Goal: Check status: Check status

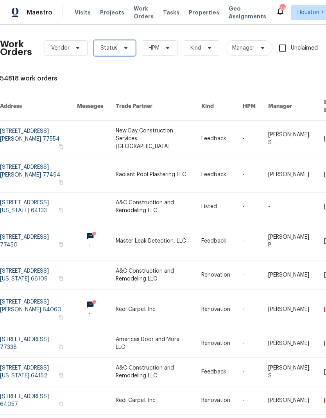
click at [107, 52] on span "Status" at bounding box center [115, 48] width 42 height 16
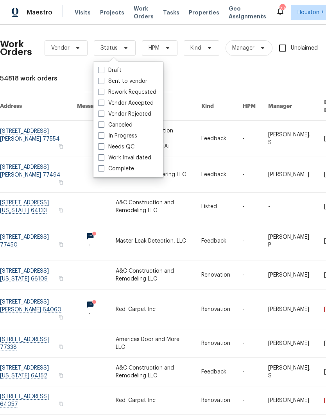
scroll to position [13, 0]
click at [101, 144] on span at bounding box center [101, 147] width 6 height 6
click at [101, 143] on input "Needs QC" at bounding box center [100, 145] width 5 height 5
checkbox input "true"
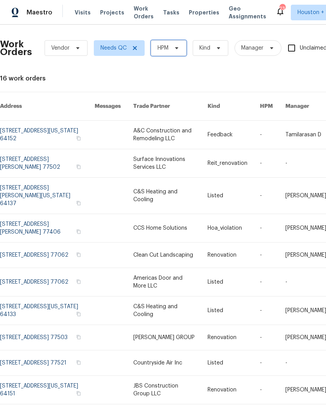
click at [180, 52] on span "HPM" at bounding box center [169, 48] width 36 height 16
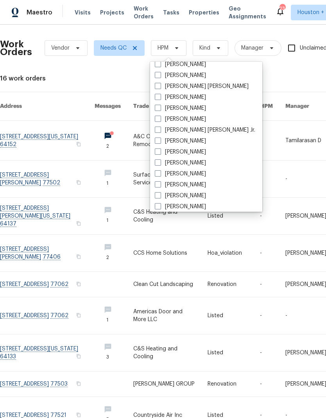
scroll to position [212, 0]
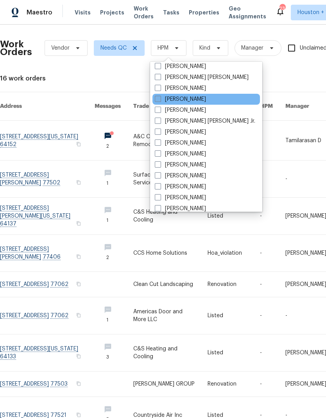
click at [193, 100] on label "[PERSON_NAME]" at bounding box center [180, 99] width 51 height 8
click at [160, 100] on input "[PERSON_NAME]" at bounding box center [157, 97] width 5 height 5
checkbox input "true"
